Goal: Transaction & Acquisition: Purchase product/service

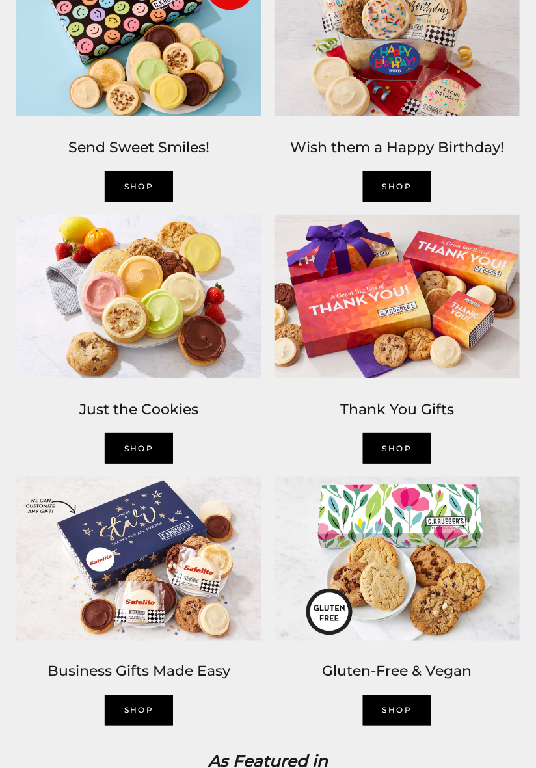
scroll to position [1066, 0]
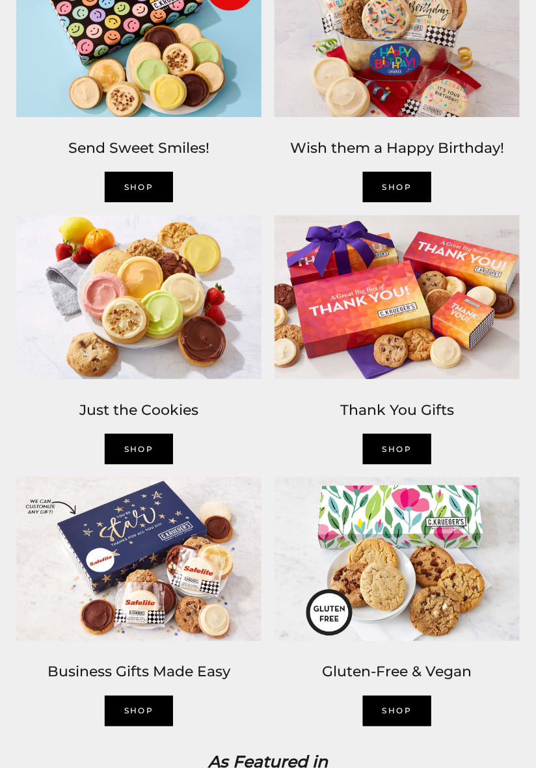
click at [137, 455] on link "Shop" at bounding box center [139, 449] width 69 height 31
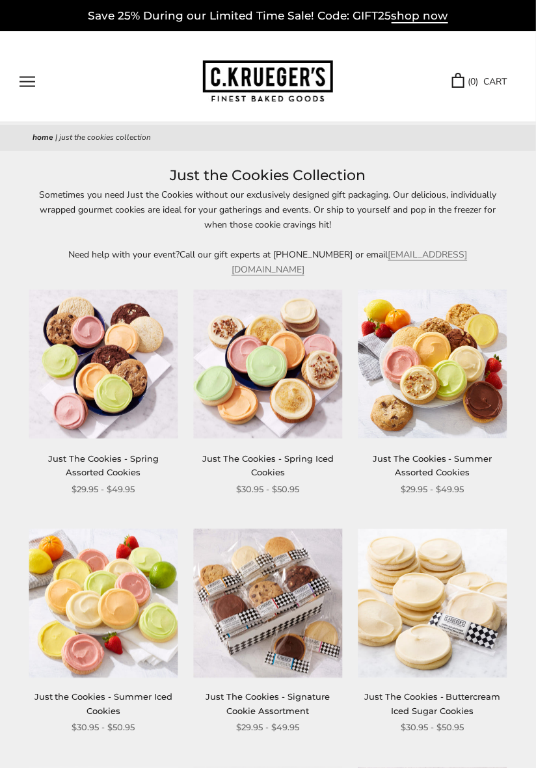
click at [27, 77] on button "Open navigation" at bounding box center [28, 81] width 16 height 11
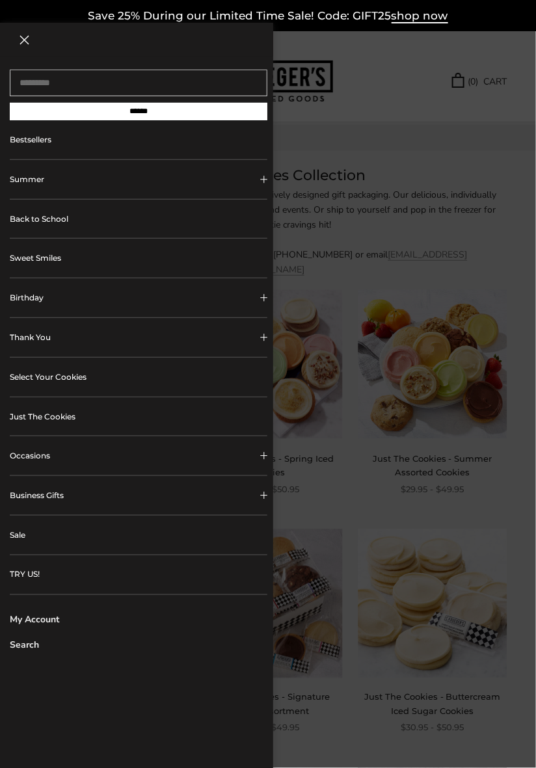
click at [83, 377] on link "Select Your Cookies" at bounding box center [139, 377] width 258 height 39
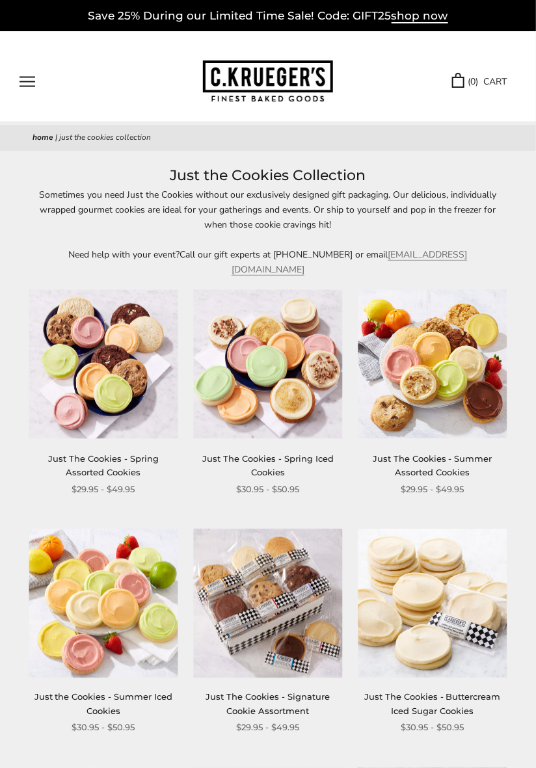
click at [21, 86] on button "Open navigation" at bounding box center [28, 81] width 16 height 11
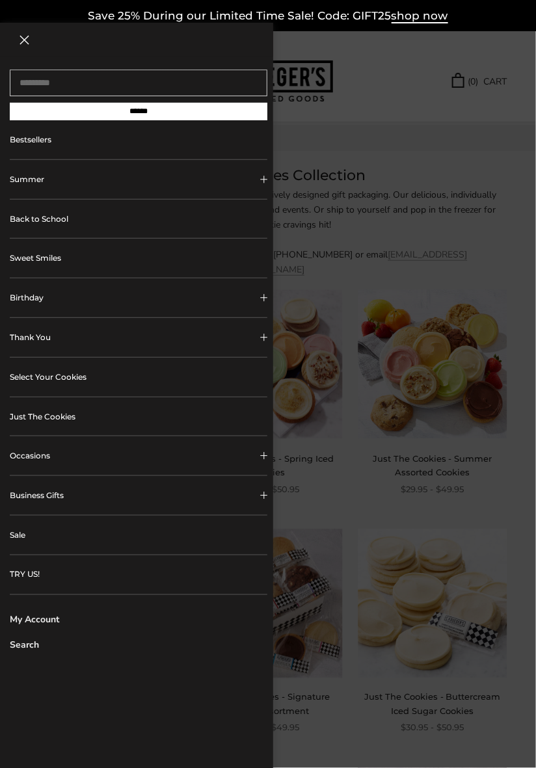
click at [61, 421] on link "Just The Cookies" at bounding box center [139, 416] width 258 height 39
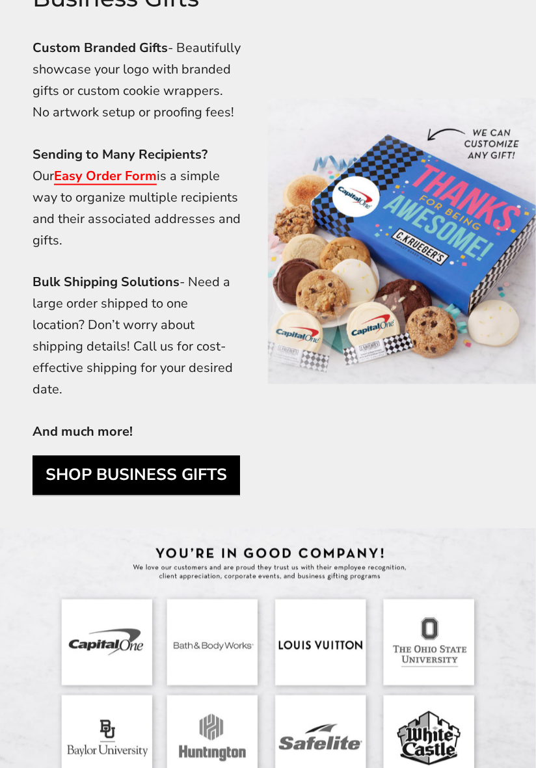
scroll to position [2591, 0]
